Goal: Go to known website: Access a specific website the user already knows

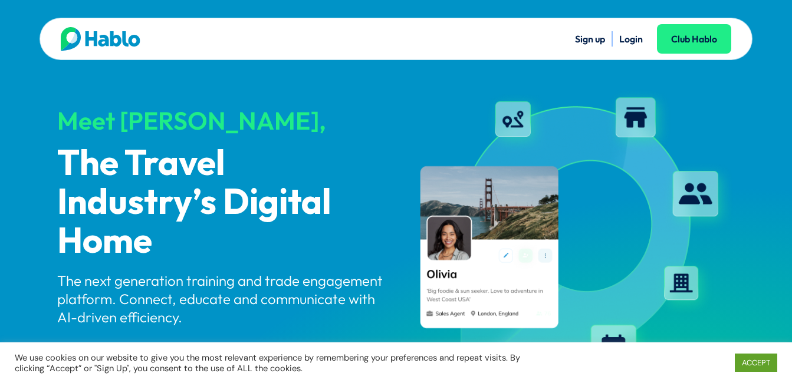
click at [626, 38] on link "Login" at bounding box center [631, 39] width 24 height 12
click at [754, 355] on link "ACCEPT" at bounding box center [756, 363] width 42 height 18
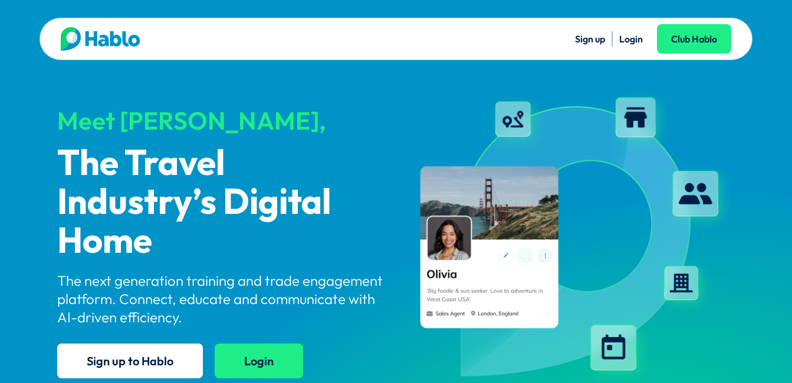
click at [221, 359] on link "Login" at bounding box center [259, 361] width 88 height 35
